Goal: Check status: Check status

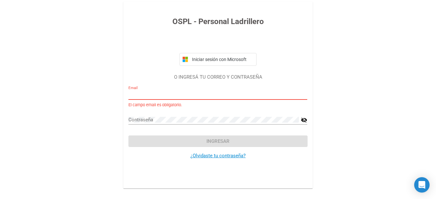
click at [188, 95] on input "Email" at bounding box center [218, 95] width 179 height 6
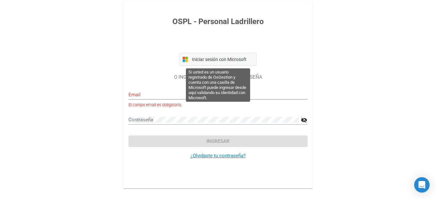
click at [226, 62] on span "Iniciar sesión con Microsoft" at bounding box center [222, 59] width 63 height 5
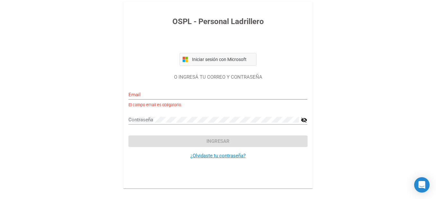
click at [227, 58] on span "Iniciar sesión con Microsoft" at bounding box center [222, 59] width 63 height 5
click at [202, 94] on input "Email" at bounding box center [218, 95] width 179 height 6
click at [180, 93] on input "dsmani" at bounding box center [218, 95] width 179 height 6
click at [167, 96] on input "dsmani"" at bounding box center [218, 95] width 179 height 6
drag, startPoint x: 222, startPoint y: 46, endPoint x: 117, endPoint y: 63, distance: 105.9
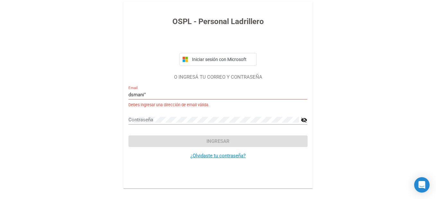
click at [117, 63] on div "OSPL - Personal Ladrillero Iniciar sesión con Microsoft O INGRESÁ TU CORREO Y C…" at bounding box center [218, 95] width 206 height 191
drag, startPoint x: 169, startPoint y: 92, endPoint x: 109, endPoint y: 90, distance: 60.8
click at [109, 90] on div "OSPL - Personal Ladrillero Iniciar sesión con Microsoft O INGRESÁ TU CORREO Y C…" at bounding box center [218, 95] width 436 height 191
type input "v"
paste input "27405626212"
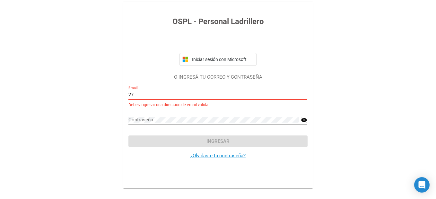
type input "2"
click at [150, 94] on input "Email" at bounding box center [218, 95] width 179 height 6
click at [150, 94] on input "2"" at bounding box center [218, 95] width 179 height 6
drag, startPoint x: 162, startPoint y: 102, endPoint x: 351, endPoint y: 77, distance: 191.3
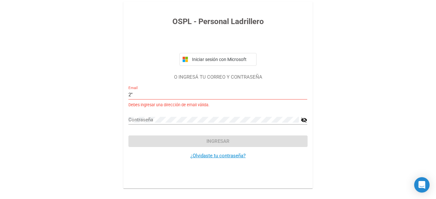
click at [351, 77] on div "OSPL - Personal Ladrillero Iniciar sesión con Microsoft O INGRESÁ TU CORREO Y C…" at bounding box center [218, 95] width 436 height 191
drag, startPoint x: 147, startPoint y: 95, endPoint x: 93, endPoint y: 92, distance: 54.1
click at [93, 92] on div "OSPL - Personal Ladrillero Iniciar sesión con Microsoft O INGRESÁ TU CORREO Y C…" at bounding box center [218, 95] width 436 height 191
click at [181, 95] on input "qqqQQ"" at bounding box center [218, 95] width 179 height 6
type input "q"
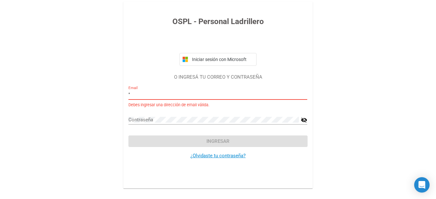
type input """
paste input "[EMAIL_ADDRESS][DOMAIN_NAME]"
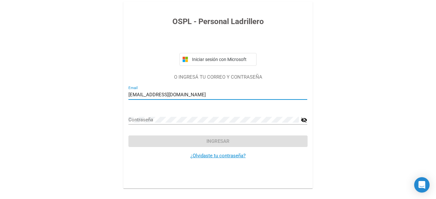
type input "[EMAIL_ADDRESS][DOMAIN_NAME]"
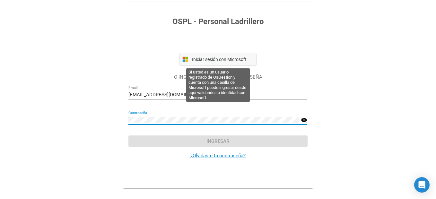
click at [236, 60] on span "Iniciar sesión con Microsoft" at bounding box center [222, 59] width 63 height 5
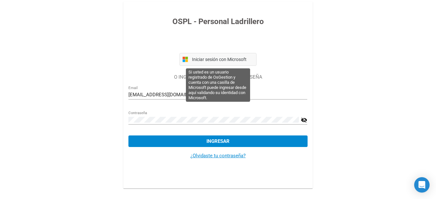
click at [234, 61] on span "Iniciar sesión con Microsoft" at bounding box center [222, 59] width 63 height 5
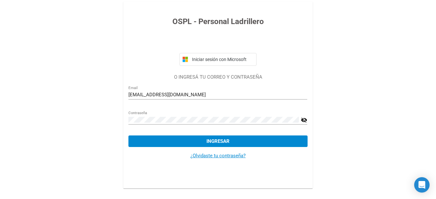
click at [229, 143] on span "Ingresar" at bounding box center [218, 141] width 23 height 6
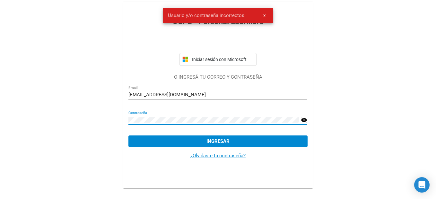
click at [117, 116] on div "OSPL - Personal Ladrillero Iniciar sesión con Microsoft O INGRESÁ TU CORREO Y C…" at bounding box center [218, 95] width 206 height 191
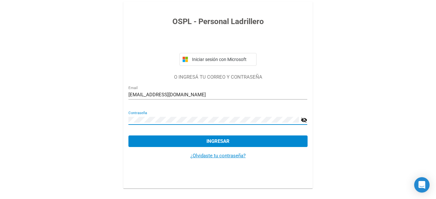
click at [222, 156] on link "¿Olvidaste tu contraseña?" at bounding box center [218, 156] width 55 height 6
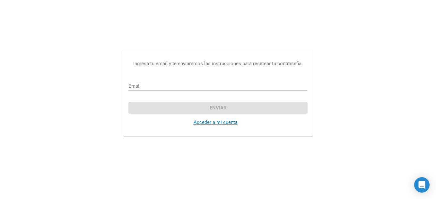
click at [201, 85] on input "Email" at bounding box center [218, 86] width 179 height 6
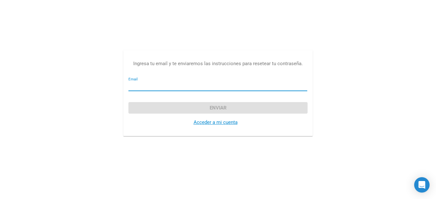
paste input "[EMAIL_ADDRESS][DOMAIN_NAME]"
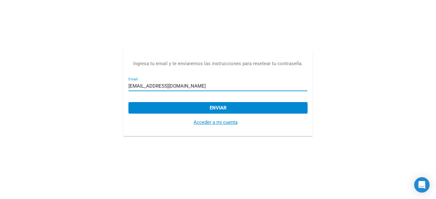
type input "[EMAIL_ADDRESS][DOMAIN_NAME]"
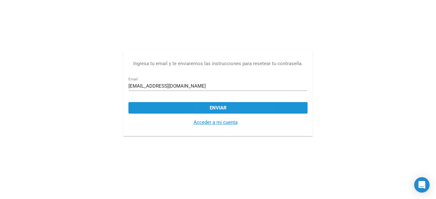
click at [210, 108] on span "Enviar" at bounding box center [218, 108] width 17 height 6
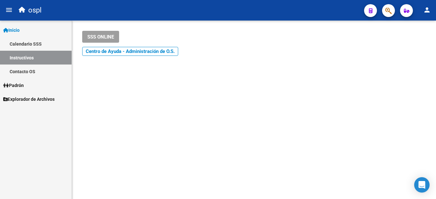
click at [37, 83] on link "Padrón" at bounding box center [36, 85] width 72 height 14
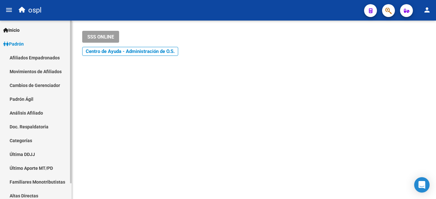
click at [50, 58] on link "Afiliados Empadronados" at bounding box center [36, 58] width 72 height 14
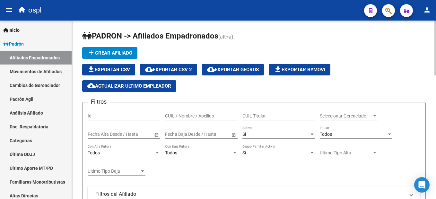
click at [180, 114] on input "CUIL / Nombre / Apellido" at bounding box center [201, 115] width 73 height 5
paste input "27405626212"
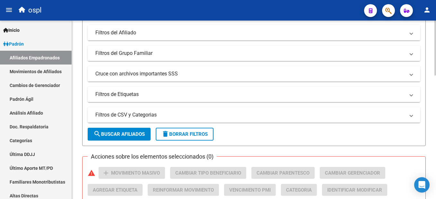
scroll to position [174, 0]
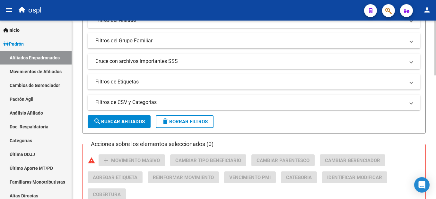
click at [432, 125] on div "PADRON -> Afiliados Empadronados (alt+a) add Crear Afiliado file_download Expor…" at bounding box center [255, 133] width 366 height 575
type input "27405626212"
click at [137, 118] on button "search Buscar Afiliados" at bounding box center [119, 121] width 63 height 13
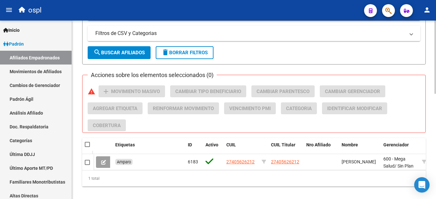
scroll to position [249, 0]
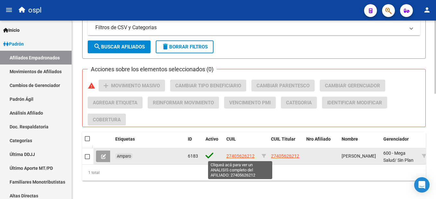
click at [251, 156] on span "27405626212" at bounding box center [241, 156] width 28 height 5
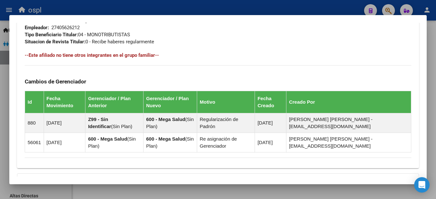
scroll to position [0, 0]
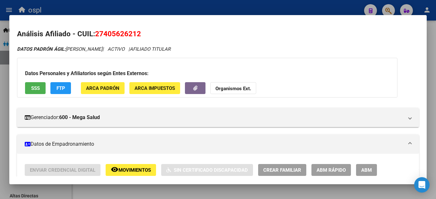
click at [278, 9] on div at bounding box center [218, 99] width 436 height 199
